Goal: Find contact information: Find contact information

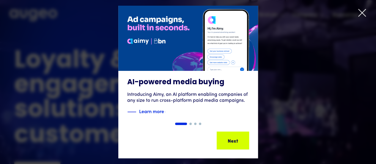
click at [359, 12] on icon at bounding box center [361, 12] width 9 height 9
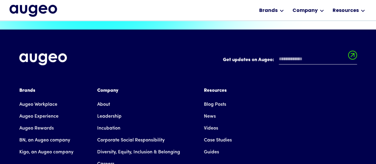
scroll to position [1331, 0]
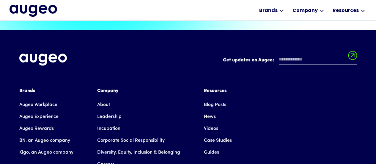
click at [106, 158] on link "Careers" at bounding box center [105, 164] width 17 height 12
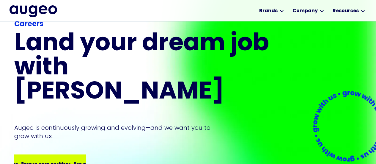
scroll to position [28, 0]
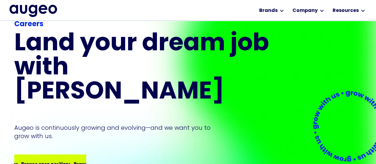
click at [74, 159] on div "Browse open positions" at bounding box center [99, 162] width 50 height 7
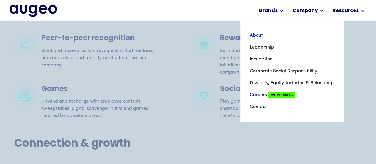
scroll to position [1107, 0]
click at [258, 34] on link "About" at bounding box center [291, 35] width 85 height 12
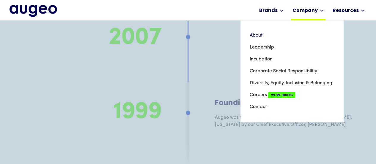
scroll to position [4134, 0]
click at [261, 107] on link "Contact" at bounding box center [291, 107] width 85 height 12
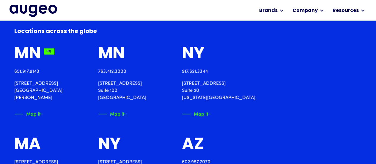
scroll to position [628, 0]
